Goal: Navigation & Orientation: Find specific page/section

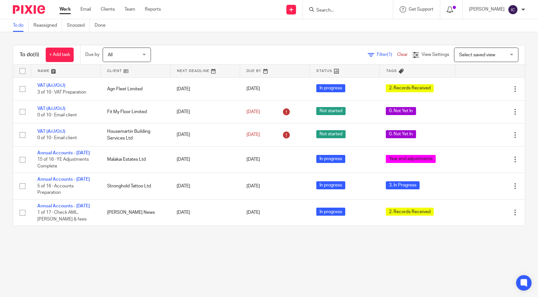
click at [453, 10] on icon at bounding box center [449, 9] width 6 height 6
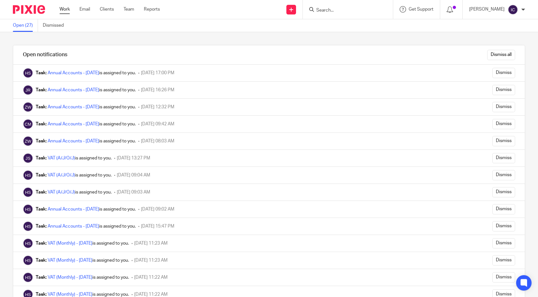
click at [70, 8] on link "Work" at bounding box center [64, 9] width 10 height 6
